Goal: Information Seeking & Learning: Learn about a topic

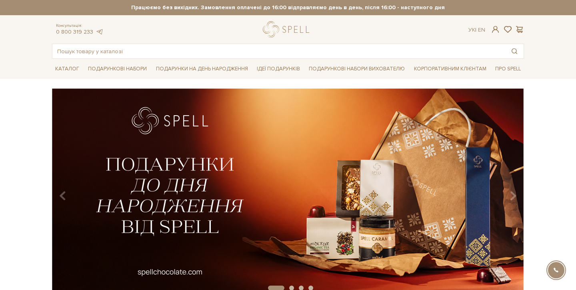
click at [209, 44] on div at bounding box center [288, 51] width 472 height 15
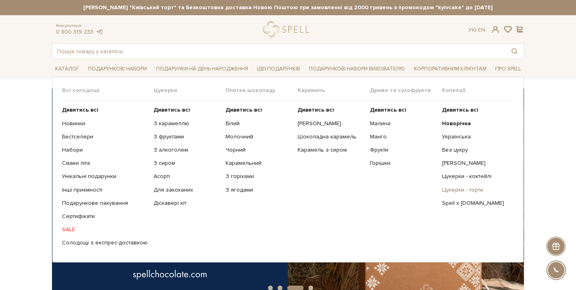
click at [458, 189] on link "Цукерки - торти" at bounding box center [475, 190] width 66 height 7
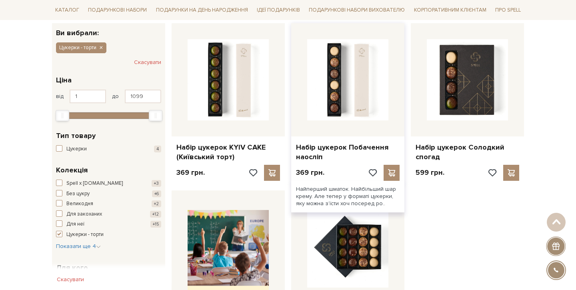
scroll to position [124, 0]
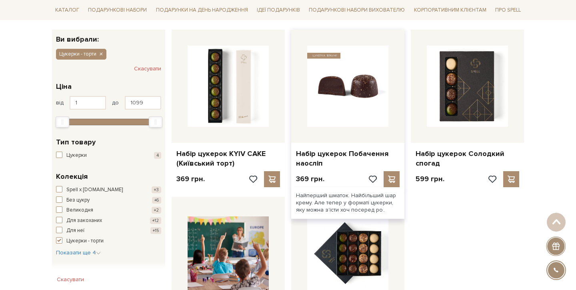
click at [342, 89] on img at bounding box center [347, 86] width 81 height 81
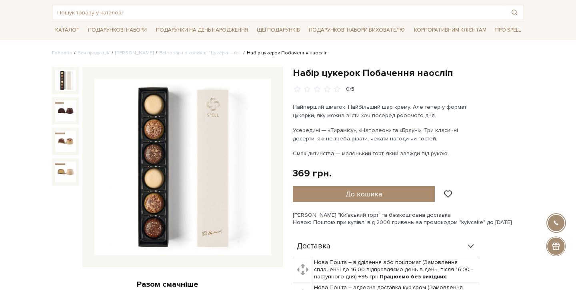
scroll to position [48, 0]
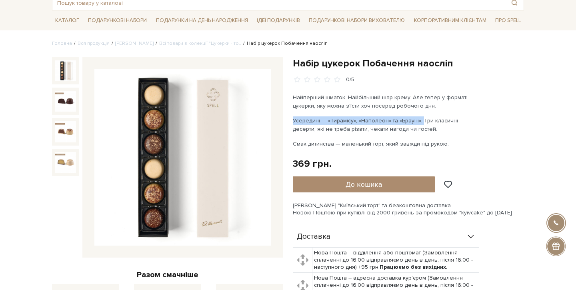
drag, startPoint x: 291, startPoint y: 120, endPoint x: 420, endPoint y: 121, distance: 128.5
click at [420, 121] on div "Набір цукерок Побачення наосліп 0/5 Найперший шматок. Найбільший шар крему. Але…" at bounding box center [408, 260] width 241 height 406
copy p "Усередині — «Тирамісу», «Наполеон» та «Брауні»."
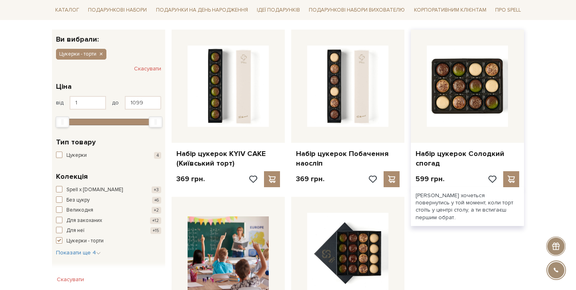
click at [467, 107] on img at bounding box center [467, 86] width 81 height 81
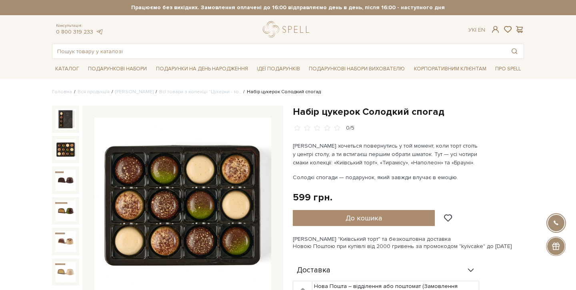
click at [68, 149] on img at bounding box center [65, 149] width 21 height 21
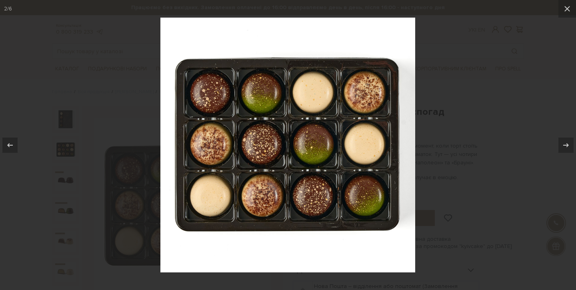
click at [463, 144] on div at bounding box center [288, 145] width 576 height 290
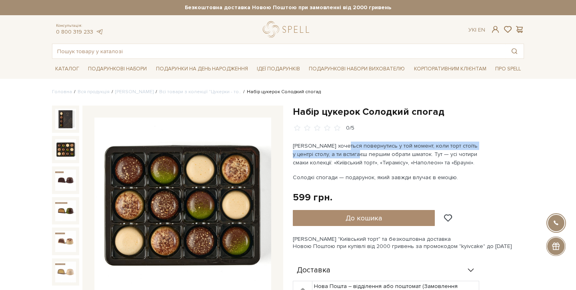
drag, startPoint x: 341, startPoint y: 145, endPoint x: 349, endPoint y: 156, distance: 13.5
click at [349, 155] on p "Іноді хочеться повернутись у той момент, коли торт стоїть у центрі столу, а ти …" at bounding box center [387, 154] width 188 height 25
click at [349, 156] on p "Іноді хочеться повернутись у той момент, коли торт стоїть у центрі столу, а ти …" at bounding box center [387, 154] width 188 height 25
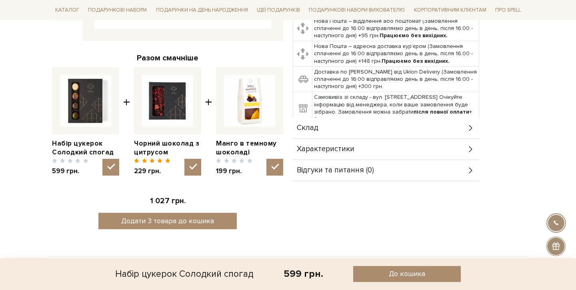
scroll to position [261, 0]
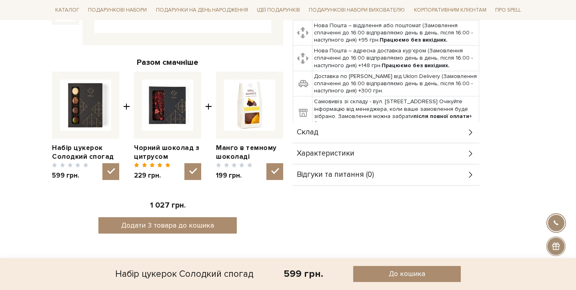
click at [306, 131] on span "Склад" at bounding box center [308, 132] width 22 height 7
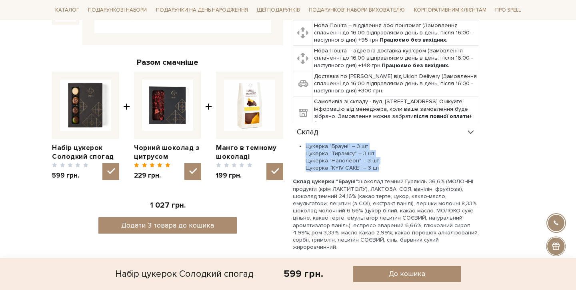
drag, startPoint x: 306, startPoint y: 146, endPoint x: 381, endPoint y: 167, distance: 77.8
click at [382, 167] on li "Цукерка "Брауні" – 3 шт Цукерка "Тирамісу" – 3 шт Цукерка "Наполеон" – 3 шт Цук…" at bounding box center [393, 157] width 174 height 29
copy li "Цукерка "Брауні" – 3 шт Цукерка "Тирамісу" – 3 шт Цукерка "Наполеон" – 3 шт Цук…"
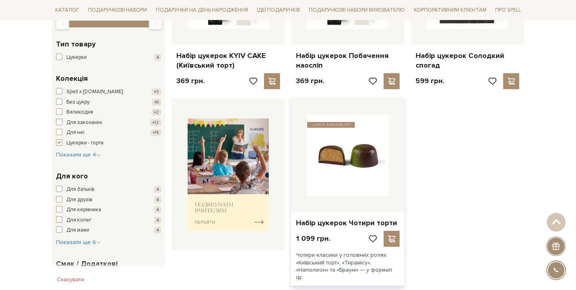
scroll to position [235, 0]
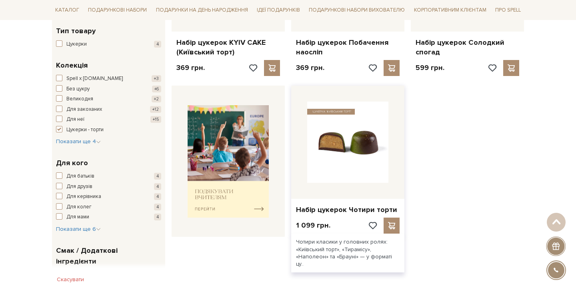
click at [362, 125] on img at bounding box center [347, 142] width 81 height 81
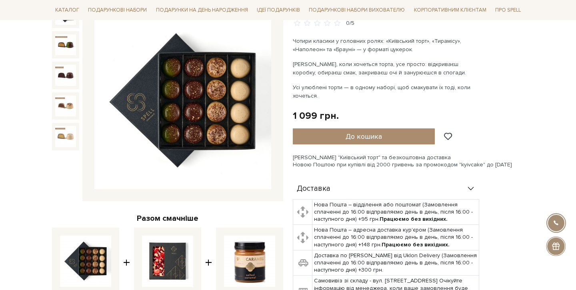
scroll to position [329, 0]
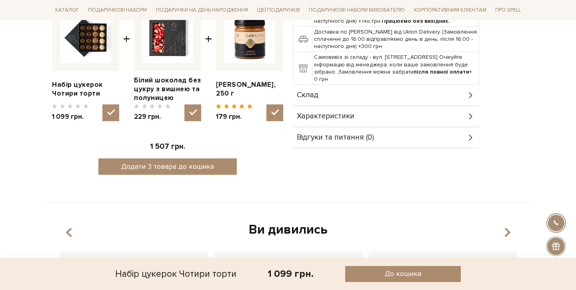
click at [341, 97] on div "Склад" at bounding box center [386, 95] width 187 height 21
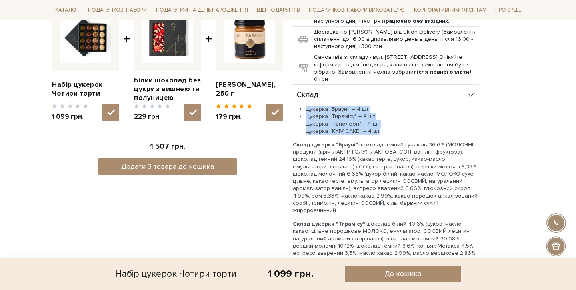
drag, startPoint x: 306, startPoint y: 110, endPoint x: 386, endPoint y: 133, distance: 83.5
click at [386, 133] on ul "Цукерка "Брауні" – 4 шт Цукерка "Тирамісу" – 4 шт Цукерка "Наполеон" – 4 шт Цук…" at bounding box center [386, 120] width 187 height 29
copy ul "Цукерка "Брауні" – 4 шт Цукерка "Тирамісу" – 4 шт Цукерка "Наполеон" – 4 шт Цук…"
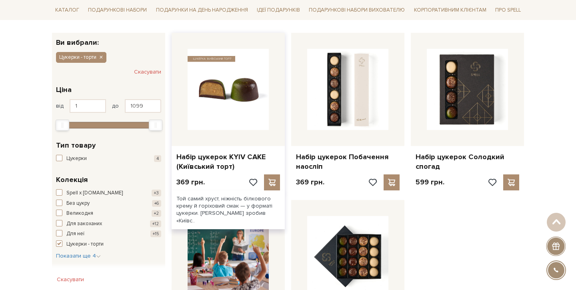
scroll to position [120, 0]
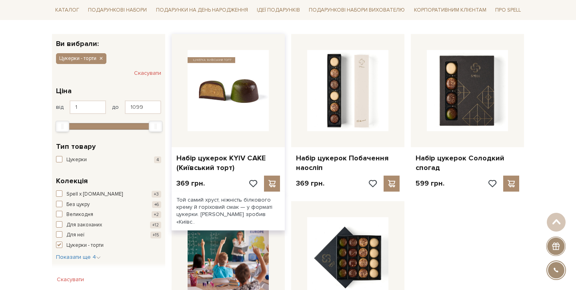
click at [223, 85] on img at bounding box center [228, 90] width 81 height 81
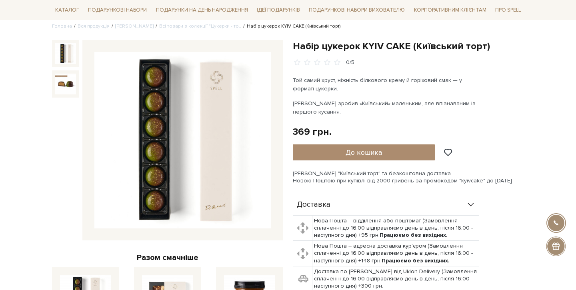
scroll to position [70, 0]
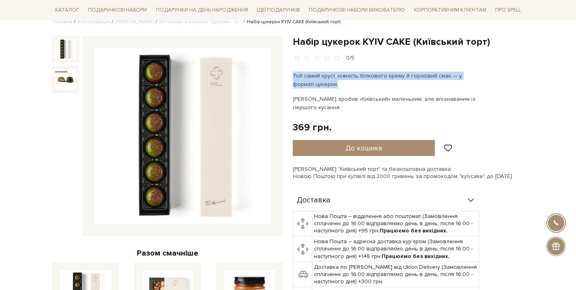
drag, startPoint x: 293, startPoint y: 73, endPoint x: 319, endPoint y: 88, distance: 29.9
click at [319, 88] on p "Той самий хруст, ніжність білкового крему й горіховий смак — у форматі цукерки." at bounding box center [387, 80] width 188 height 17
copy p "Той самий хруст, ніжність білкового крему й горіховий смак — у форматі цукерки."
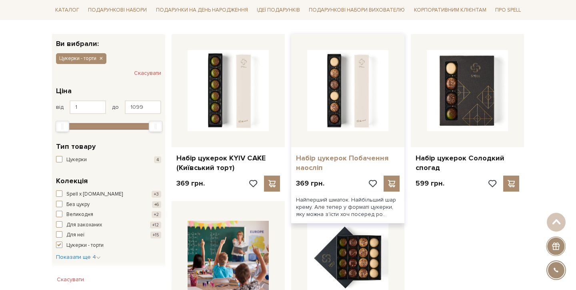
click at [360, 160] on link "Набір цукерок Побачення наосліп" at bounding box center [348, 163] width 104 height 19
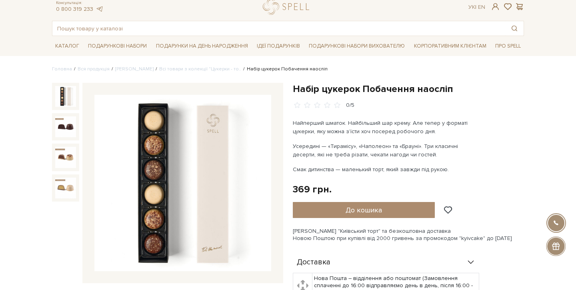
scroll to position [30, 0]
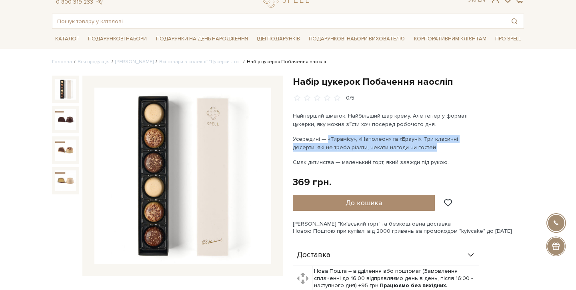
drag, startPoint x: 326, startPoint y: 140, endPoint x: 423, endPoint y: 143, distance: 97.3
click at [423, 143] on p "Усередині — «Тирамісу», «Наполеон» та «Брауні». Три класичні десерти, які не тр…" at bounding box center [387, 143] width 188 height 17
copy p "«Тирамісу», «Наполеон» та «Брауні». Три класичні десерти, які не треба різати, …"
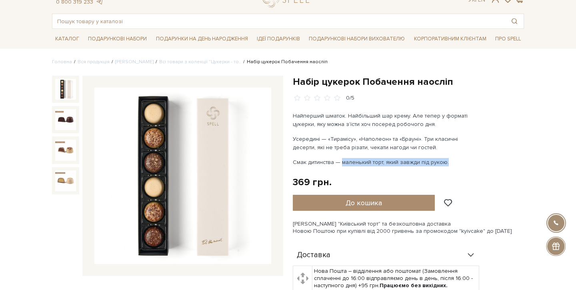
drag, startPoint x: 341, startPoint y: 163, endPoint x: 446, endPoint y: 164, distance: 104.1
click at [446, 164] on p "Смак дитинства — маленький торт, який завжди під рукою." at bounding box center [387, 162] width 188 height 8
copy p "маленький торт, який завжди під рукою."
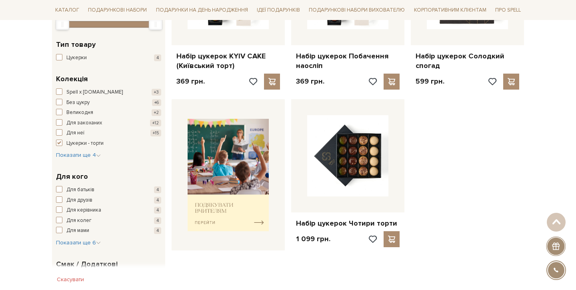
scroll to position [237, 0]
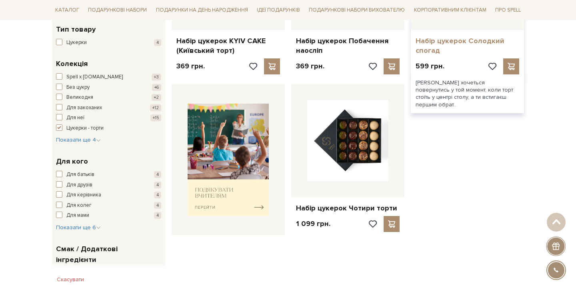
click at [438, 46] on link "Набір цукерок Солодкий спогад" at bounding box center [468, 45] width 104 height 19
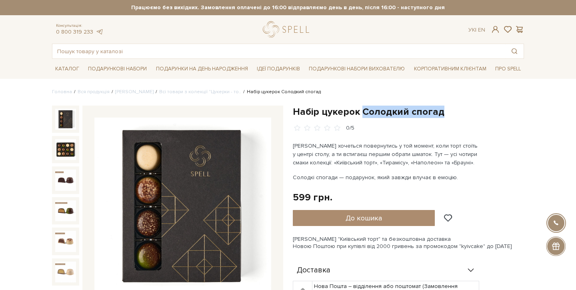
drag, startPoint x: 363, startPoint y: 110, endPoint x: 460, endPoint y: 112, distance: 97.3
click at [460, 112] on h1 "Набір цукерок Солодкий спогад" at bounding box center [408, 112] width 231 height 12
copy h1 "Солодкий спогад"
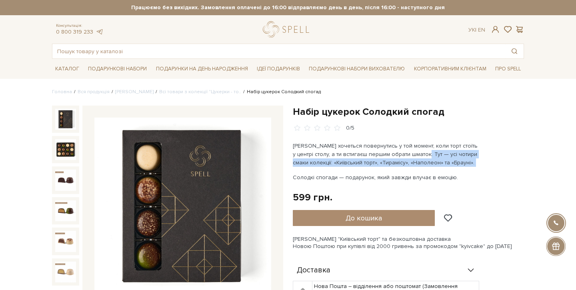
drag, startPoint x: 409, startPoint y: 154, endPoint x: 467, endPoint y: 170, distance: 59.8
click at [467, 170] on div "Іноді хочеться повернутись у той момент, коли торт стоїть у центрі столу, а ти …" at bounding box center [387, 162] width 188 height 40
copy p "усі чотири смаки колекції: «Київський торт», «Тирамісу», «Наполеон» та «Брауні»."
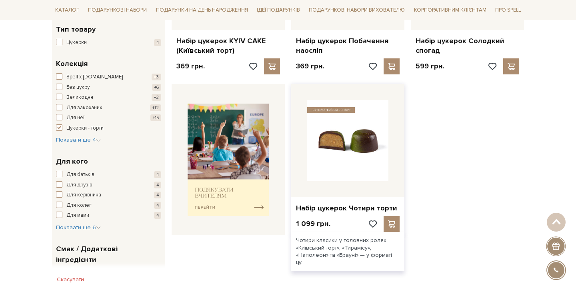
click at [357, 148] on img at bounding box center [347, 140] width 81 height 81
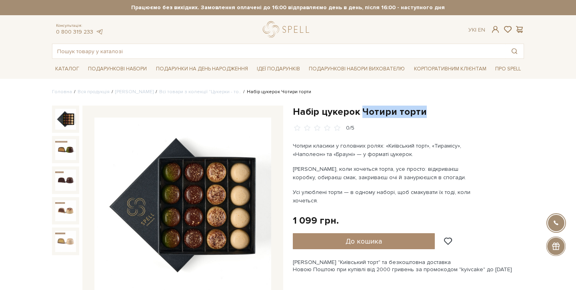
drag, startPoint x: 361, startPoint y: 110, endPoint x: 427, endPoint y: 110, distance: 66.1
click at [427, 110] on h1 "Набір цукерок Чотири торти" at bounding box center [408, 112] width 231 height 12
copy h1 "Чотири торти"
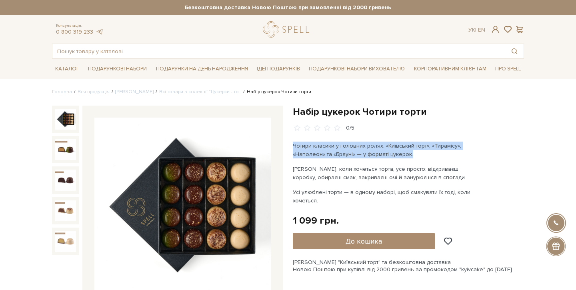
drag, startPoint x: 293, startPoint y: 146, endPoint x: 423, endPoint y: 151, distance: 129.8
click at [423, 151] on p "Чотири класики у головних ролях: «Київський торт», «Тирамісу», «Наполеон» та «Б…" at bounding box center [387, 150] width 188 height 17
copy p "Чотири класики у головних ролях: «Київський торт», «Тирамісу», «Наполеон» та «Б…"
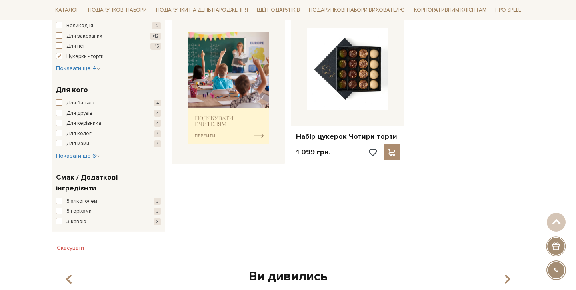
scroll to position [310, 0]
